Goal: Transaction & Acquisition: Purchase product/service

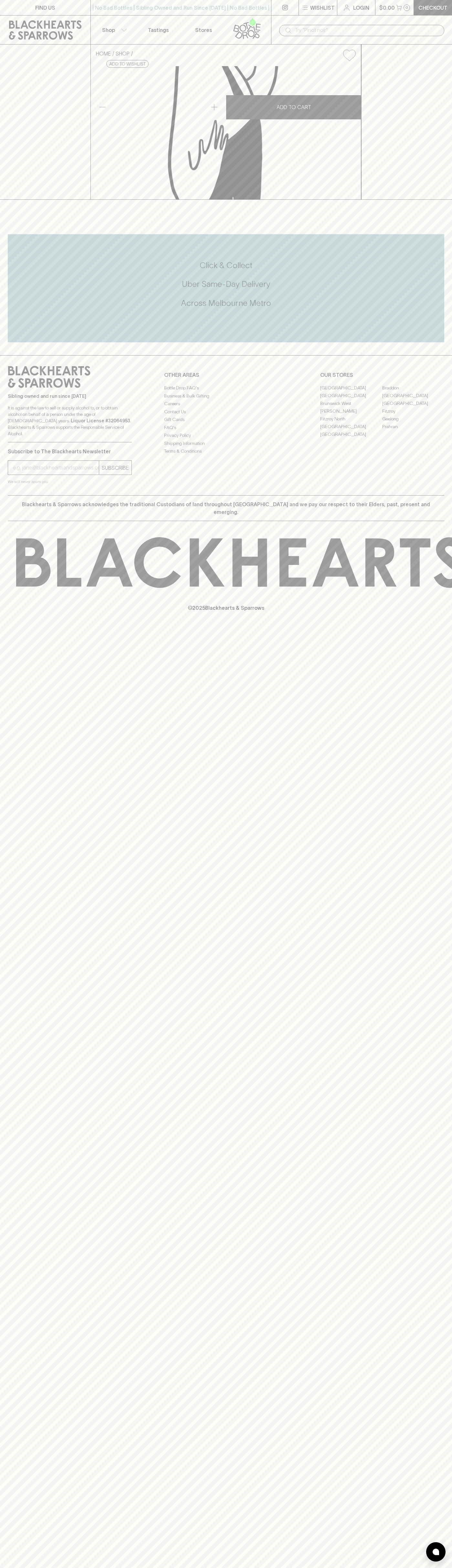
click at [423, 986] on div "FIND US | No Bad Bottles | Sibling Owned and Run Since 2006 | No Bad Bottles | …" at bounding box center [226, 784] width 452 height 1568
click at [54, 1567] on html "FIND US | No Bad Bottles | Sibling Owned and Run Since 2006 | No Bad Bottles | …" at bounding box center [226, 784] width 452 height 1568
click at [24, 1378] on div "FIND US | No Bad Bottles | Sibling Owned and Run Since 2006 | No Bad Bottles | …" at bounding box center [226, 784] width 452 height 1568
